Goal: Information Seeking & Learning: Learn about a topic

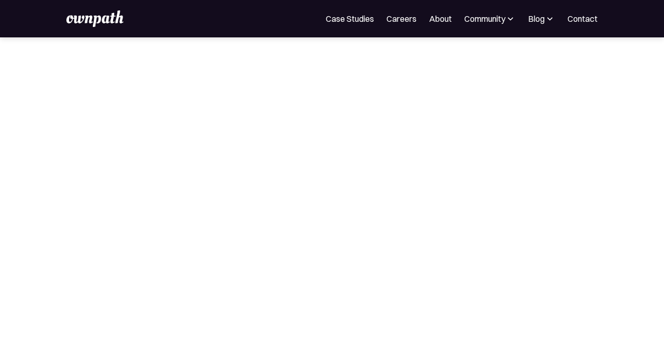
scroll to position [134, 0]
click at [531, 22] on div "Blog" at bounding box center [536, 18] width 17 height 12
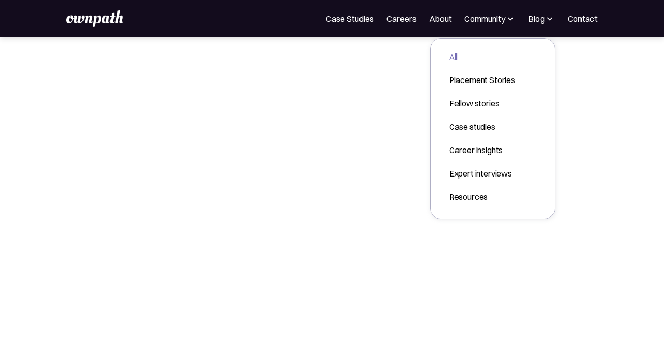
click at [454, 54] on div "All" at bounding box center [482, 56] width 66 height 12
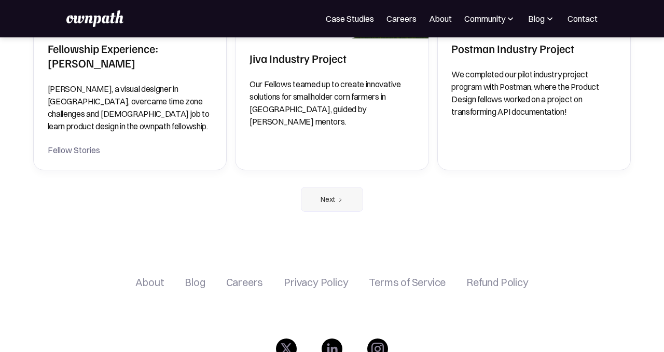
scroll to position [1900, 0]
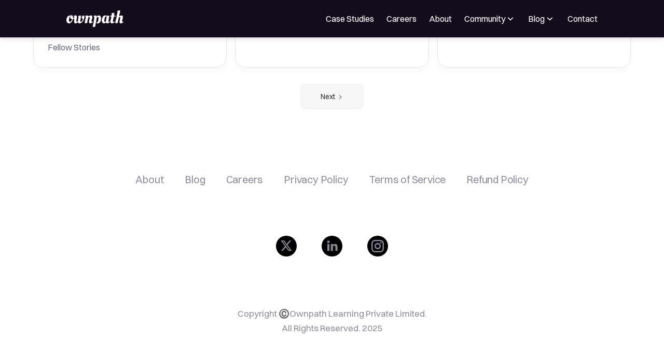
click at [160, 173] on div "About" at bounding box center [149, 179] width 29 height 12
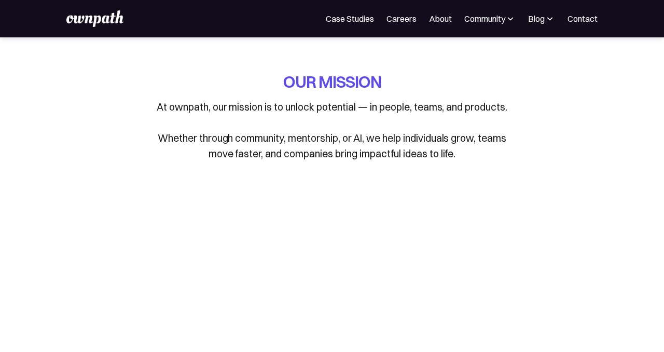
click at [441, 13] on link "About" at bounding box center [440, 18] width 23 height 12
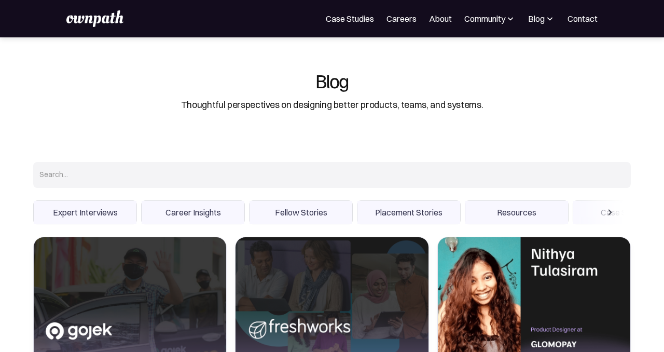
scroll to position [1894, 0]
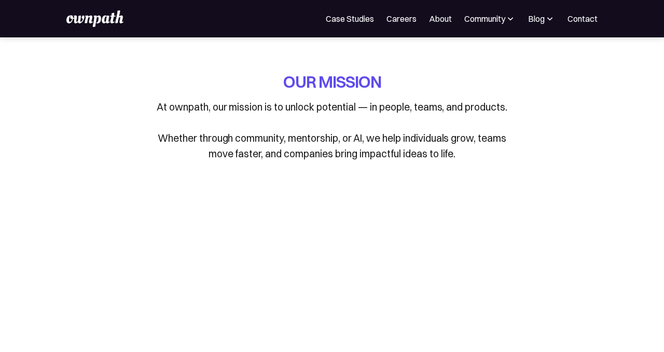
scroll to position [134, 0]
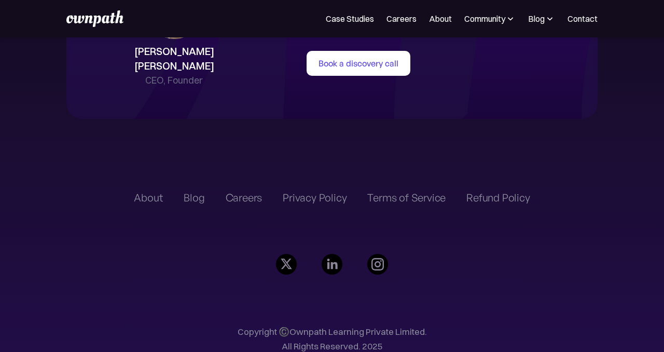
scroll to position [2361, 0]
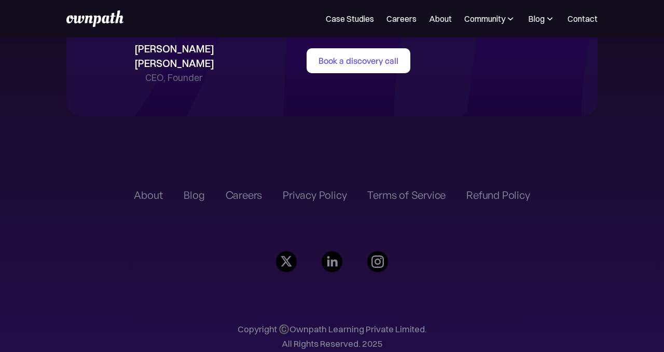
click at [204, 189] on div "Blog" at bounding box center [194, 195] width 21 height 12
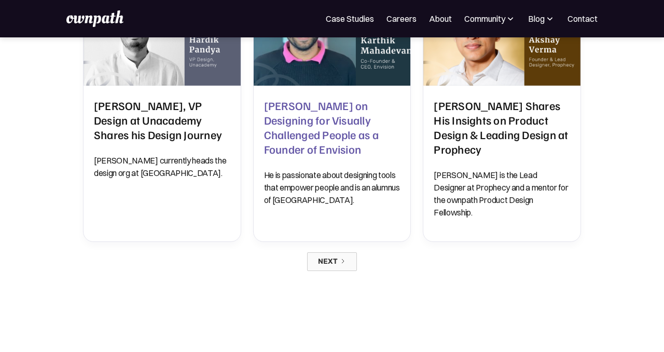
scroll to position [1035, 0]
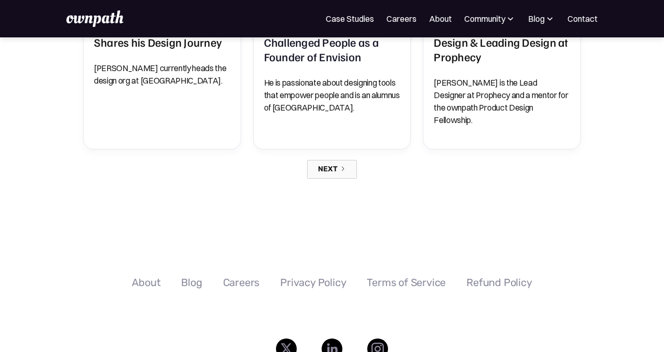
click at [333, 165] on div "Next" at bounding box center [328, 169] width 20 height 8
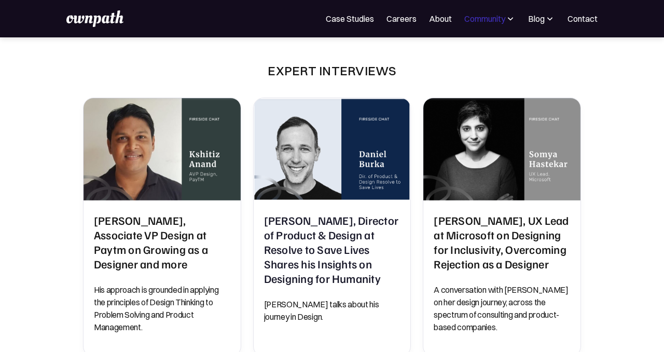
click at [480, 17] on div "Community" at bounding box center [484, 18] width 41 height 12
click at [534, 24] on div "Blog" at bounding box center [536, 18] width 17 height 12
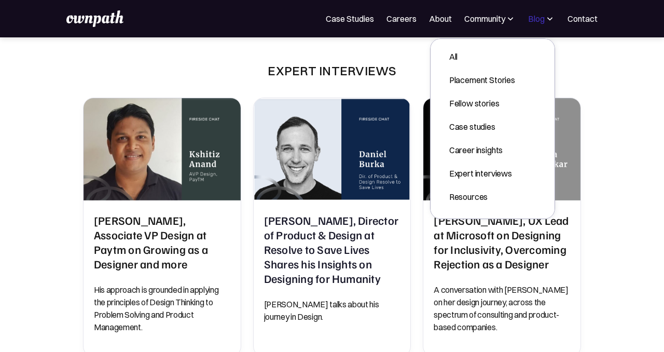
click at [534, 24] on div "Blog" at bounding box center [536, 18] width 17 height 12
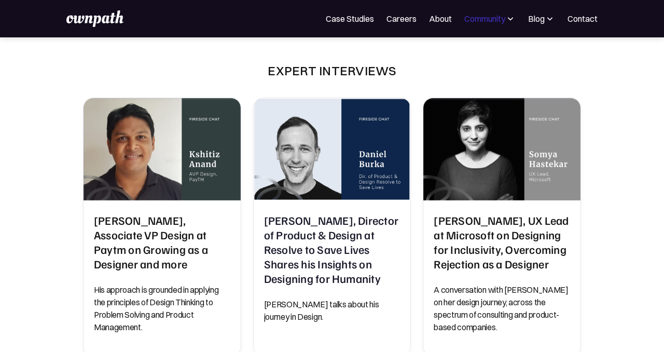
click at [502, 20] on div "Community" at bounding box center [484, 18] width 41 height 12
click at [448, 21] on link "About" at bounding box center [440, 18] width 23 height 12
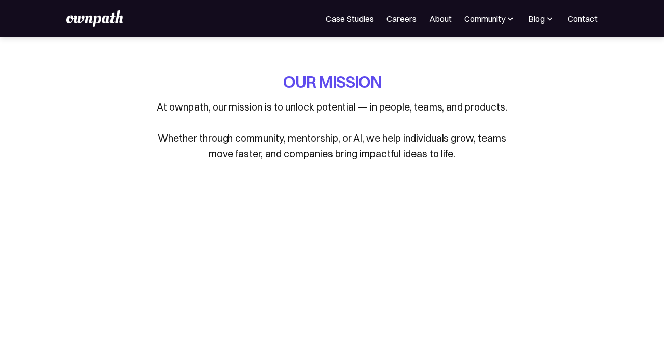
click at [438, 26] on div "For Companies Case Studies Careers About Community Events Resources Design Resi…" at bounding box center [331, 18] width 531 height 17
click at [358, 16] on link "Case Studies" at bounding box center [350, 18] width 48 height 12
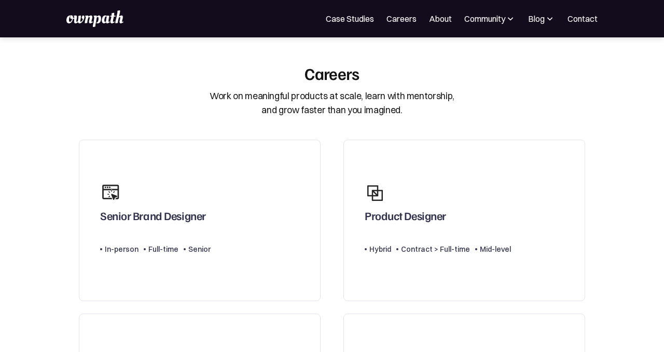
click at [358, 25] on div "For Companies Case Studies Careers About Community Events Resources Design Resi…" at bounding box center [331, 18] width 531 height 17
click at [358, 20] on link "Case Studies" at bounding box center [350, 18] width 48 height 12
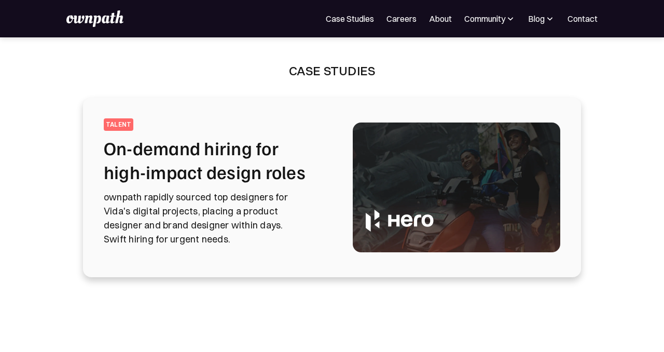
click at [402, 27] on div "For Companies Case Studies Careers About Community Events Resources Design Resi…" at bounding box center [332, 18] width 664 height 37
click at [353, 15] on link "Case Studies" at bounding box center [350, 18] width 48 height 12
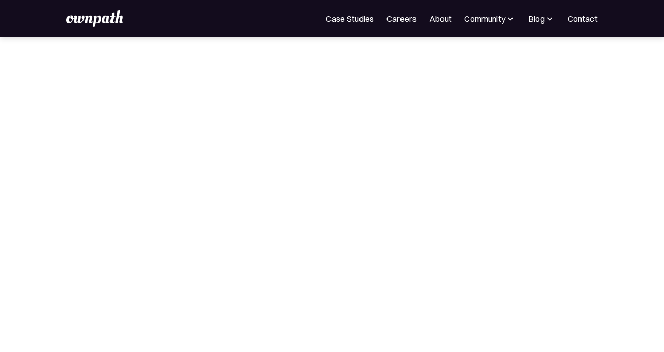
scroll to position [565, 0]
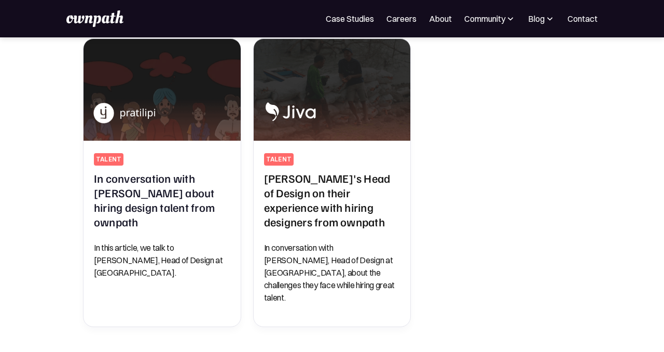
click at [108, 30] on div "For Companies Case Studies Careers About Community Events Resources Design Resi…" at bounding box center [332, 18] width 664 height 37
click at [106, 19] on img at bounding box center [94, 18] width 57 height 17
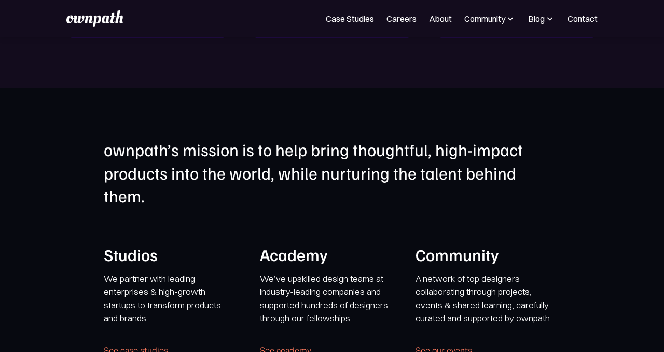
scroll to position [2365, 0]
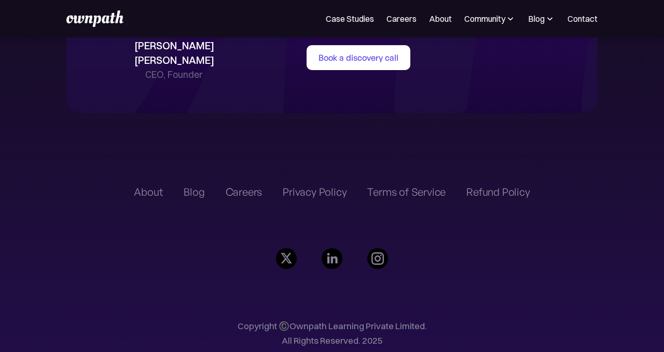
click at [480, 186] on div "Refund Policy" at bounding box center [497, 192] width 63 height 12
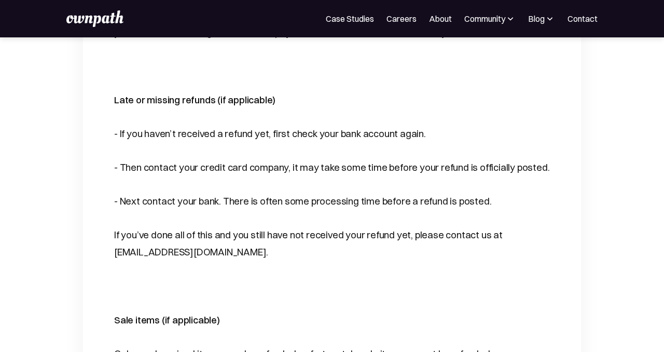
scroll to position [580, 0]
